Goal: Task Accomplishment & Management: Use online tool/utility

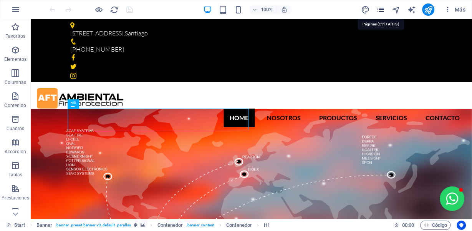
click at [378, 7] on icon "pages" at bounding box center [381, 9] width 9 height 9
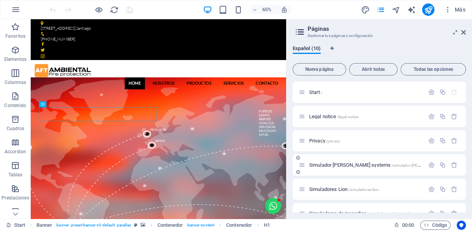
click at [345, 164] on span "Simulador [PERSON_NAME] systems /simulador-[PERSON_NAME]-systems" at bounding box center [383, 165] width 149 height 6
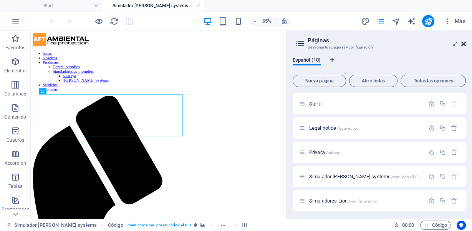
click at [465, 43] on icon at bounding box center [463, 44] width 5 height 6
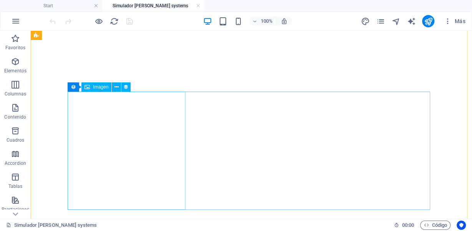
scroll to position [615, 0]
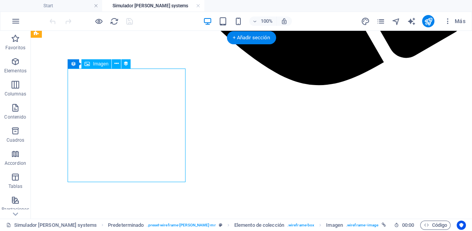
select select "px"
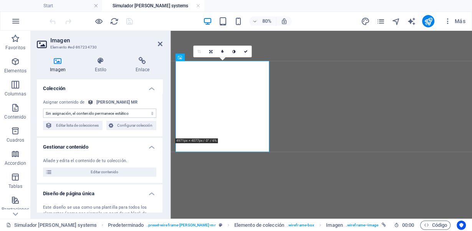
scroll to position [624, 0]
select select "image"
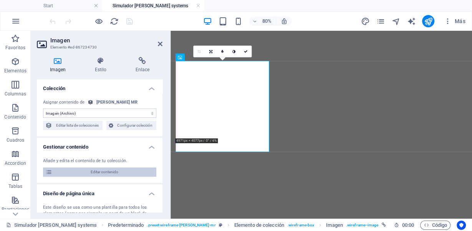
click at [106, 169] on span "Editar contenido" at bounding box center [105, 171] width 100 height 9
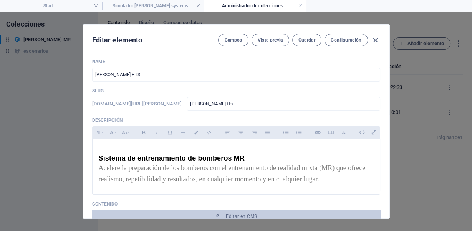
scroll to position [102, 0]
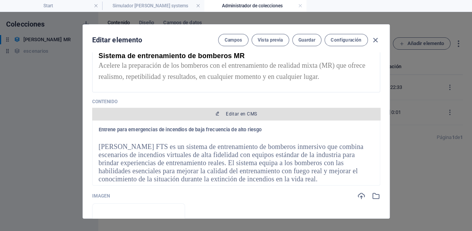
click at [233, 111] on span "Editar en CMS" at bounding box center [241, 114] width 31 height 6
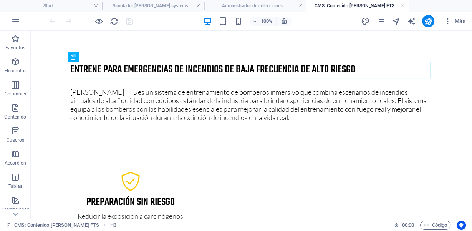
scroll to position [0, 0]
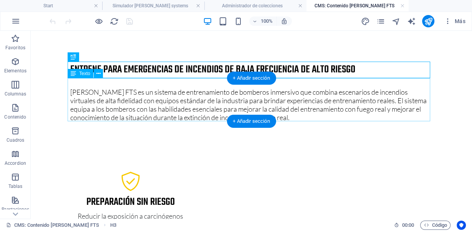
click at [211, 108] on div "[PERSON_NAME] FTS es un sistema de entrenamiento de bomberos inmersivo que comb…" at bounding box center [251, 99] width 363 height 43
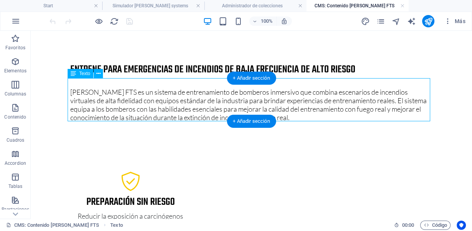
click at [214, 105] on div "[PERSON_NAME] FTS es un sistema de entrenamiento de bomberos inmersivo que comb…" at bounding box center [251, 99] width 363 height 43
drag, startPoint x: 214, startPoint y: 105, endPoint x: 122, endPoint y: 126, distance: 95.0
click at [214, 105] on div "[PERSON_NAME] FTS es un sistema de entrenamiento de bomberos inmersivo que comb…" at bounding box center [251, 99] width 363 height 43
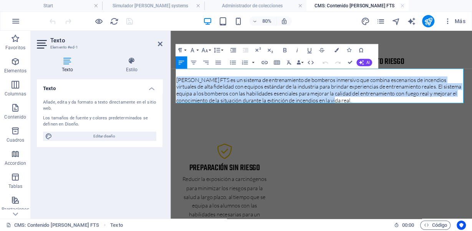
drag, startPoint x: 364, startPoint y: 119, endPoint x: 159, endPoint y: 90, distance: 206.8
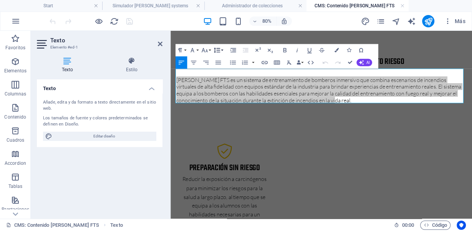
click at [222, 49] on button "Line Height" at bounding box center [218, 50] width 12 height 12
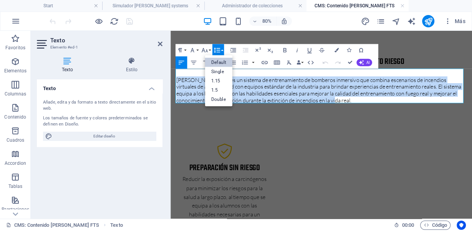
click at [217, 63] on link "Default" at bounding box center [218, 62] width 27 height 9
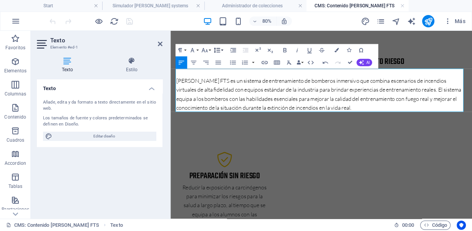
click at [221, 48] on button "Line Height" at bounding box center [218, 50] width 12 height 12
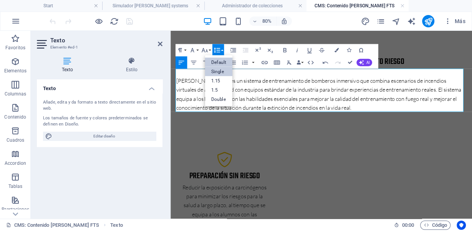
click at [218, 72] on link "Single" at bounding box center [218, 71] width 27 height 9
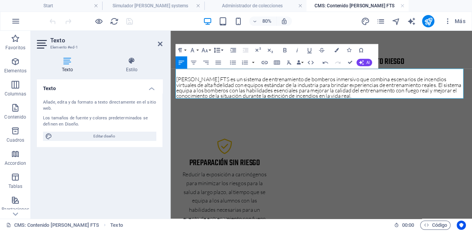
click at [221, 50] on button "Line Height" at bounding box center [218, 50] width 12 height 12
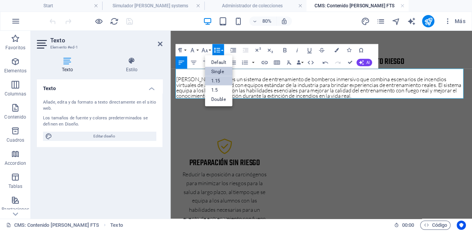
click at [216, 79] on link "1.15" at bounding box center [218, 80] width 27 height 9
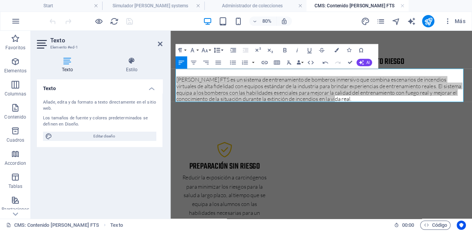
click at [223, 48] on button "Line Height" at bounding box center [218, 50] width 12 height 12
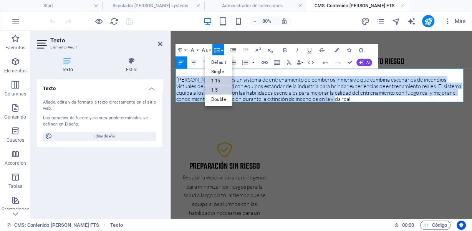
click at [217, 88] on link "1.5" at bounding box center [218, 89] width 27 height 9
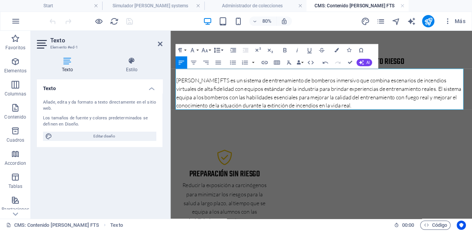
click at [221, 48] on icon "button" at bounding box center [216, 49] width 7 height 7
click at [219, 60] on link "Default" at bounding box center [218, 62] width 27 height 9
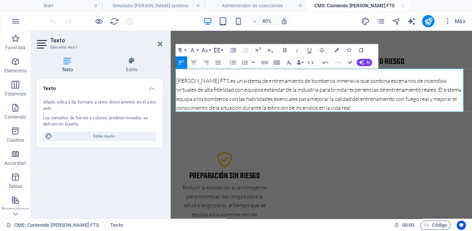
click at [221, 51] on button "Line Height" at bounding box center [218, 50] width 12 height 12
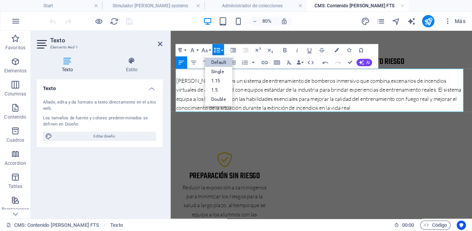
click at [221, 61] on ul "Default Single 1.15 1.5 Double" at bounding box center [218, 80] width 27 height 51
click at [221, 61] on link "Default" at bounding box center [218, 62] width 27 height 9
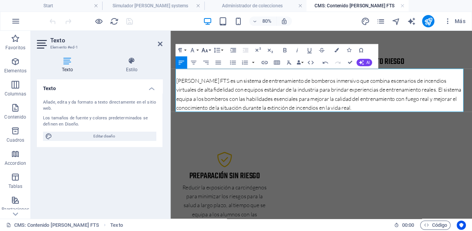
click at [205, 49] on icon "button" at bounding box center [204, 49] width 7 height 7
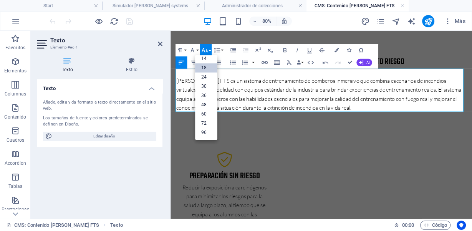
scroll to position [61, 0]
click at [196, 50] on icon "button" at bounding box center [192, 49] width 7 height 7
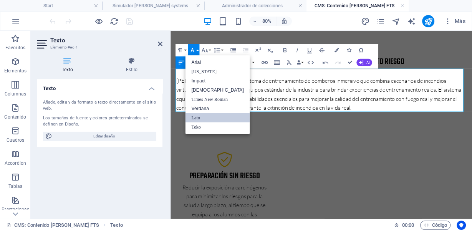
scroll to position [0, 0]
click at [203, 117] on link "Lato" at bounding box center [217, 117] width 65 height 9
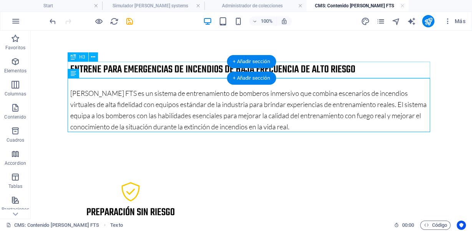
click at [191, 67] on div "Entrene para emergencias de incendios de baja frecuencia de alto riesgo" at bounding box center [251, 69] width 363 height 17
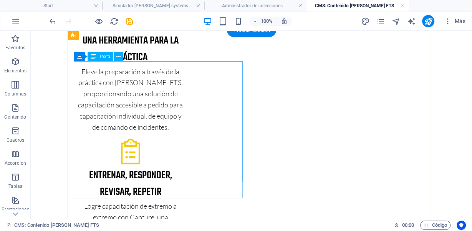
scroll to position [205, 0]
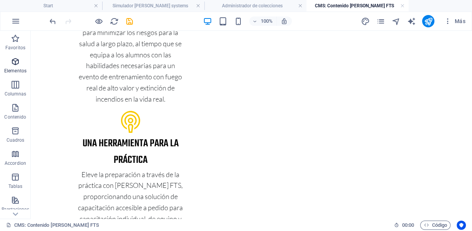
click at [17, 65] on icon "button" at bounding box center [15, 61] width 9 height 9
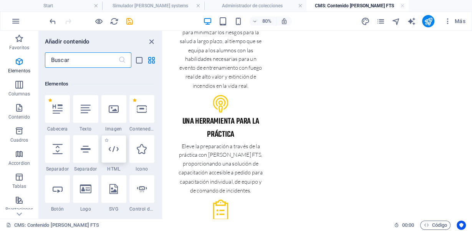
scroll to position [222, 0]
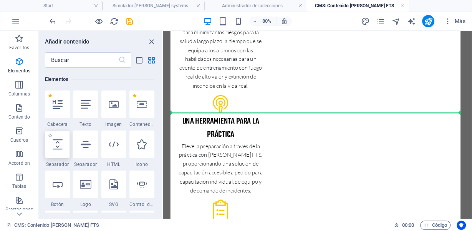
select select "px"
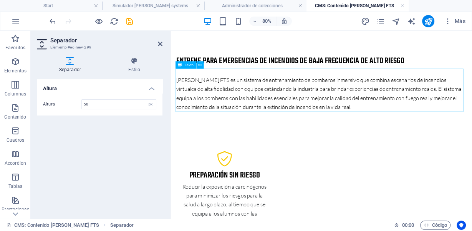
scroll to position [0, 0]
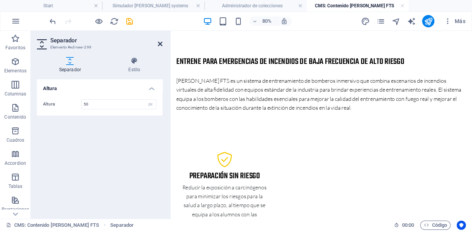
click at [162, 45] on icon at bounding box center [160, 44] width 5 height 6
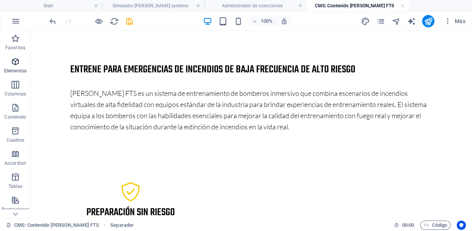
click at [9, 62] on span "Elementos" at bounding box center [15, 66] width 31 height 18
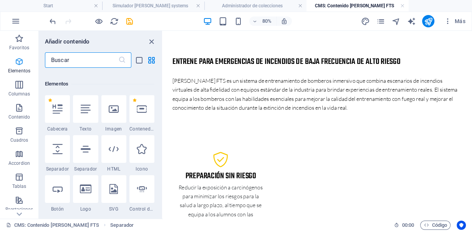
scroll to position [222, 0]
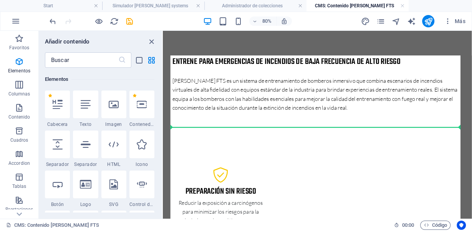
select select "px"
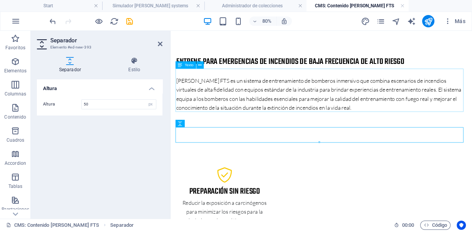
click at [405, 126] on div "[PERSON_NAME] FTS es un sistema de entrenamiento de bomberos inmersivo que comb…" at bounding box center [359, 105] width 363 height 54
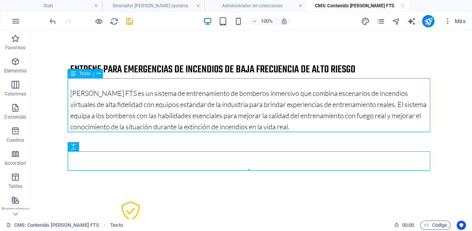
click at [337, 101] on div "[PERSON_NAME] FTS es un sistema de entrenamiento de bomberos inmersivo que comb…" at bounding box center [251, 105] width 363 height 54
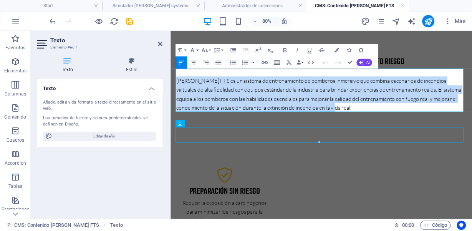
drag, startPoint x: 367, startPoint y: 128, endPoint x: 171, endPoint y: 92, distance: 199.2
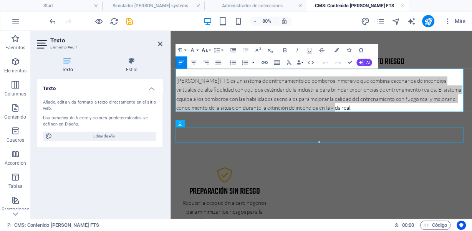
click at [207, 48] on icon "button" at bounding box center [204, 49] width 7 height 7
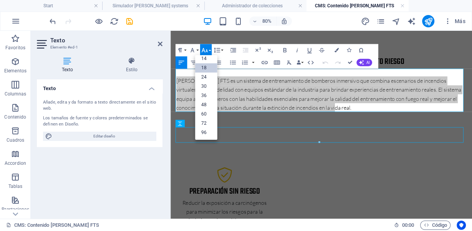
scroll to position [61, 0]
click at [198, 49] on button "Font Family" at bounding box center [194, 50] width 12 height 12
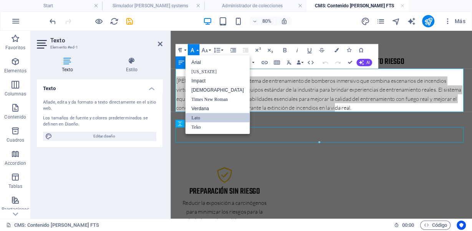
scroll to position [0, 0]
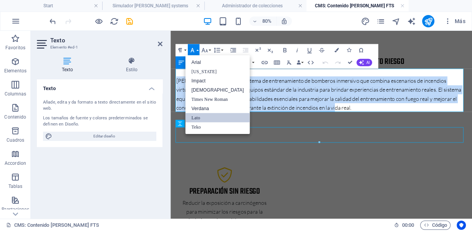
click at [197, 118] on link "Lato" at bounding box center [217, 117] width 65 height 9
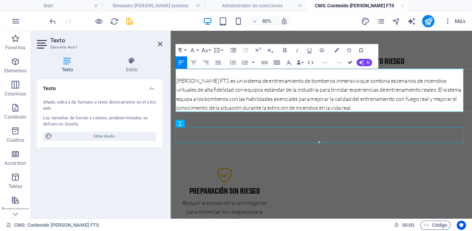
drag, startPoint x: 346, startPoint y: 62, endPoint x: 317, endPoint y: 32, distance: 41.9
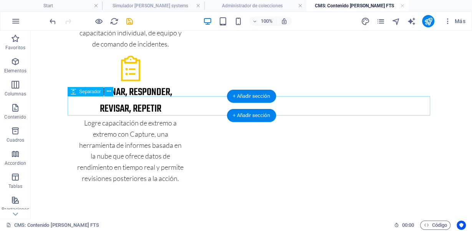
scroll to position [512, 0]
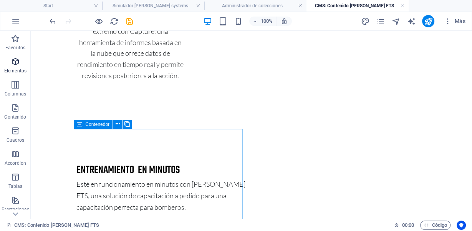
click at [18, 66] on span "Elementos" at bounding box center [15, 66] width 31 height 18
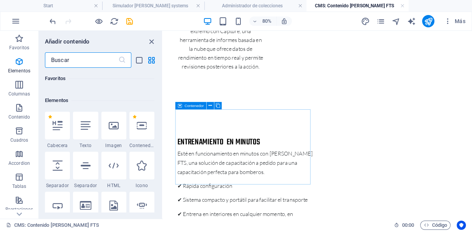
scroll to position [222, 0]
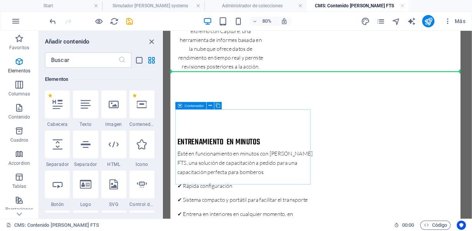
select select "px"
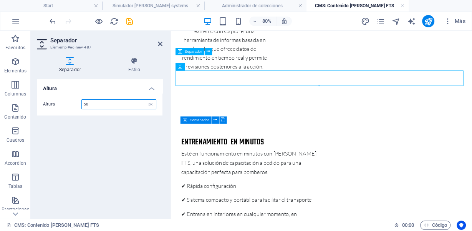
scroll to position [523, 0]
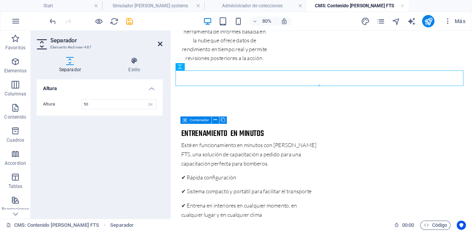
click at [161, 44] on icon at bounding box center [160, 44] width 5 height 6
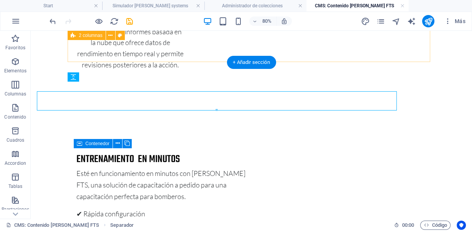
scroll to position [512, 0]
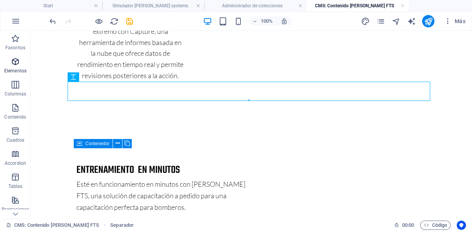
click at [15, 63] on icon "button" at bounding box center [15, 61] width 9 height 9
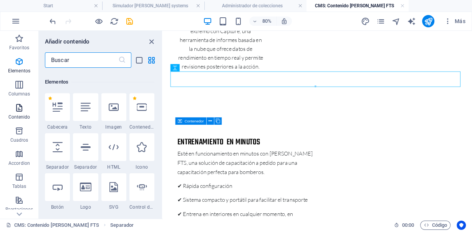
scroll to position [222, 0]
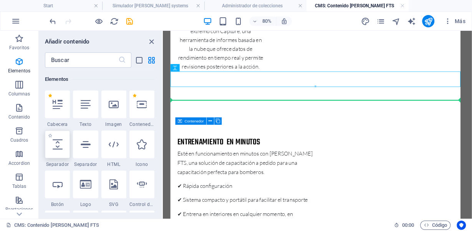
select select "px"
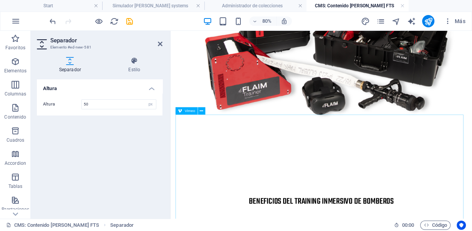
scroll to position [1035, 0]
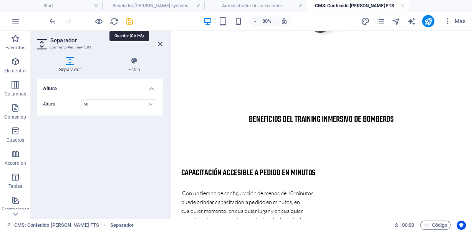
click at [126, 21] on icon "save" at bounding box center [129, 21] width 9 height 9
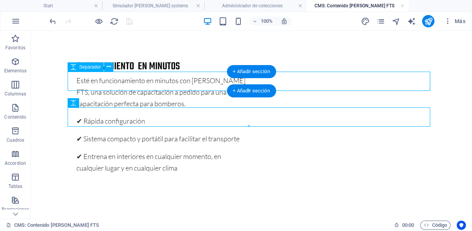
scroll to position [513, 0]
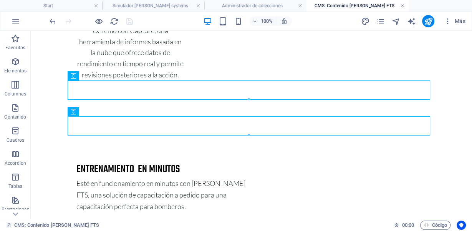
click at [401, 5] on link at bounding box center [402, 5] width 5 height 7
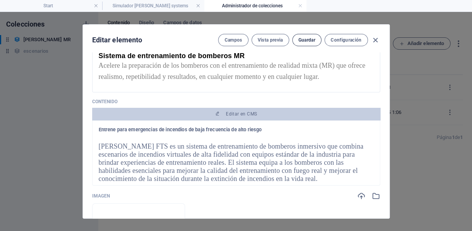
click at [311, 39] on span "Guardar" at bounding box center [307, 40] width 17 height 6
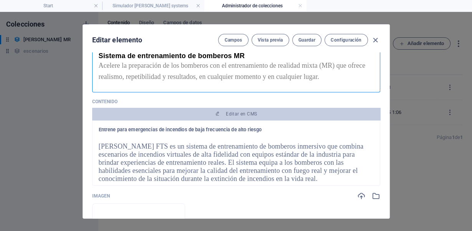
click at [232, 55] on span "Sistema de entrenamiento de bomberos MR" at bounding box center [172, 56] width 146 height 8
click at [265, 52] on p "Sistema de entrenamiento de bomberos MR" at bounding box center [236, 56] width 275 height 8
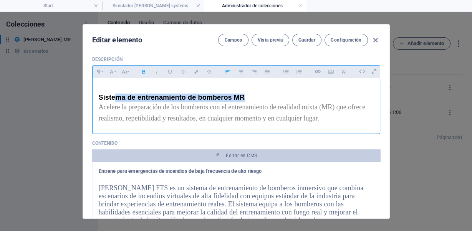
scroll to position [60, 0]
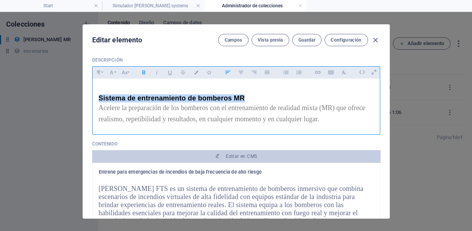
drag, startPoint x: 260, startPoint y: 53, endPoint x: 90, endPoint y: 85, distance: 172.3
click at [90, 85] on div "Name [PERSON_NAME] FTS ​ Slug [DOMAIN_NAME][URL][PERSON_NAME] [PERSON_NAME]-fts…" at bounding box center [236, 135] width 307 height 166
click at [114, 72] on button "Font Family" at bounding box center [112, 72] width 12 height 10
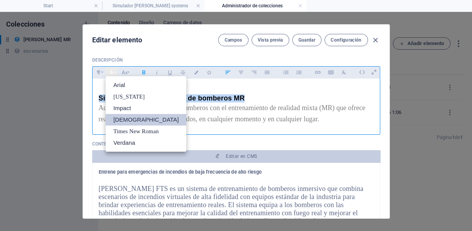
scroll to position [0, 0]
click at [130, 68] on button "Font Size" at bounding box center [125, 72] width 12 height 10
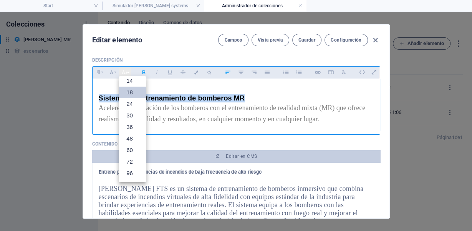
scroll to position [61, 0]
click at [375, 41] on icon "button" at bounding box center [375, 40] width 9 height 9
type input "[PERSON_NAME]-fts"
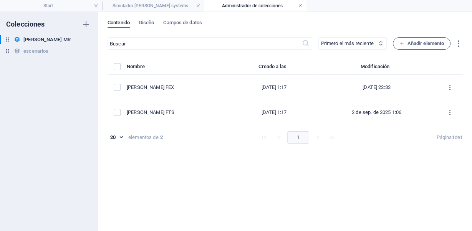
click at [300, 5] on link at bounding box center [300, 5] width 5 height 7
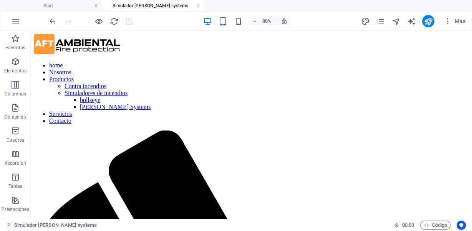
scroll to position [624, 0]
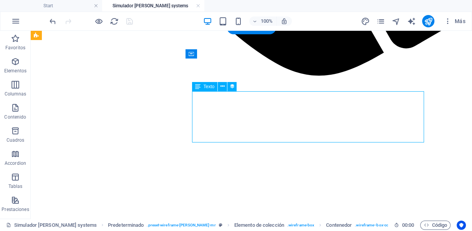
select select "description"
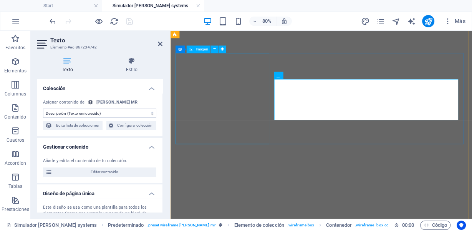
scroll to position [634, 0]
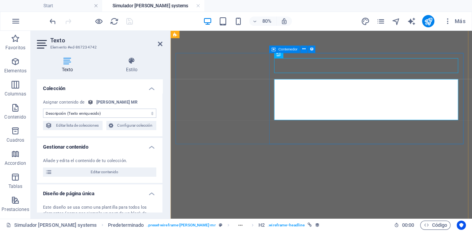
scroll to position [624, 0]
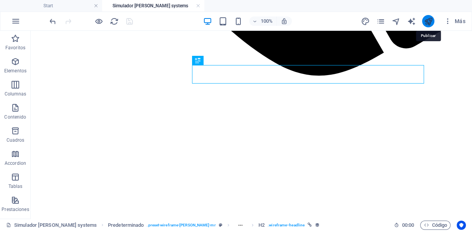
click at [427, 23] on icon "publish" at bounding box center [428, 21] width 9 height 9
